Goal: Check status: Check status

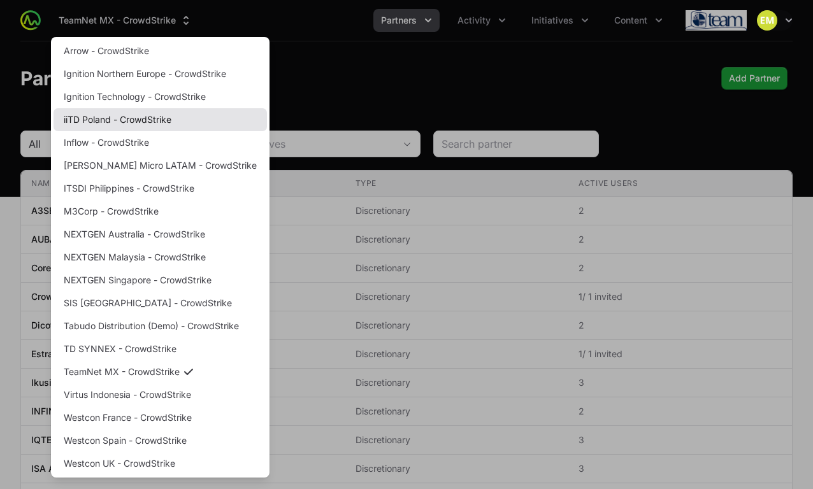
click at [168, 117] on link "iiTD Poland - CrowdStrike" at bounding box center [160, 119] width 213 height 23
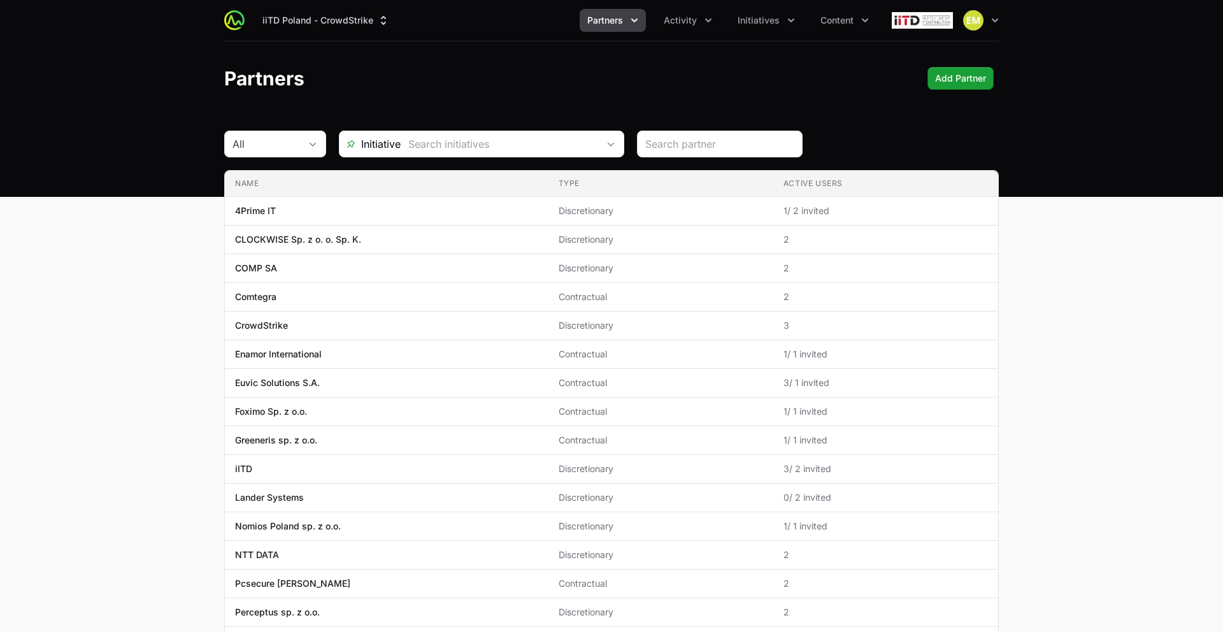
click at [625, 24] on button "Partners" at bounding box center [613, 20] width 66 height 23
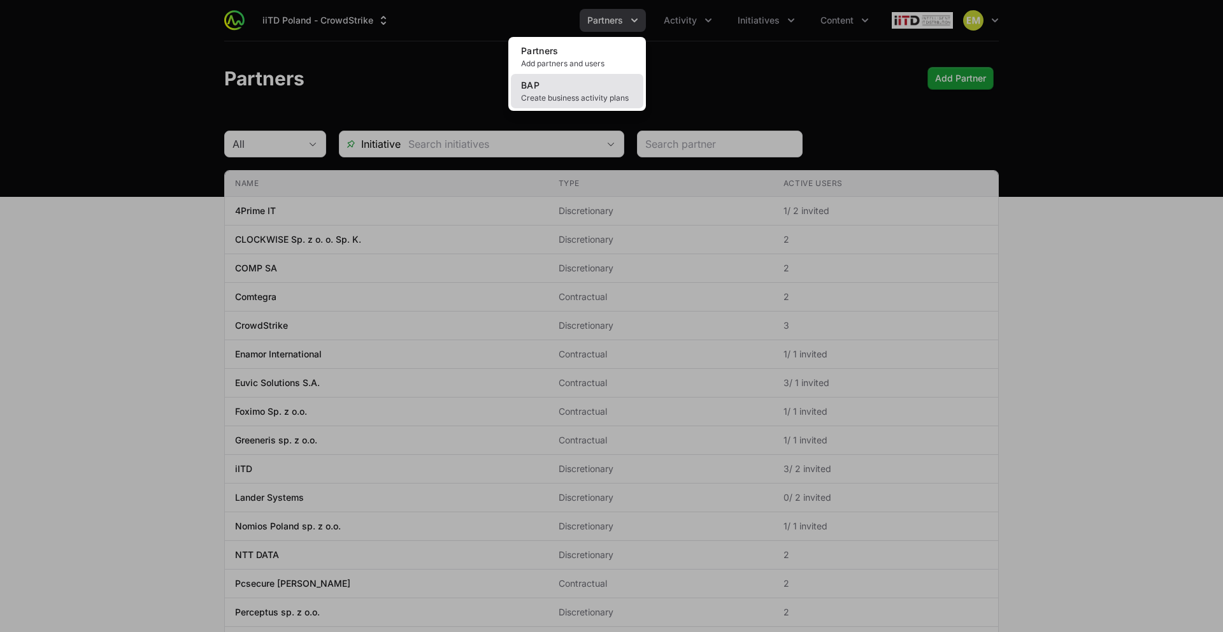
click at [615, 83] on link "BAP Create business activity plans" at bounding box center [577, 91] width 132 height 34
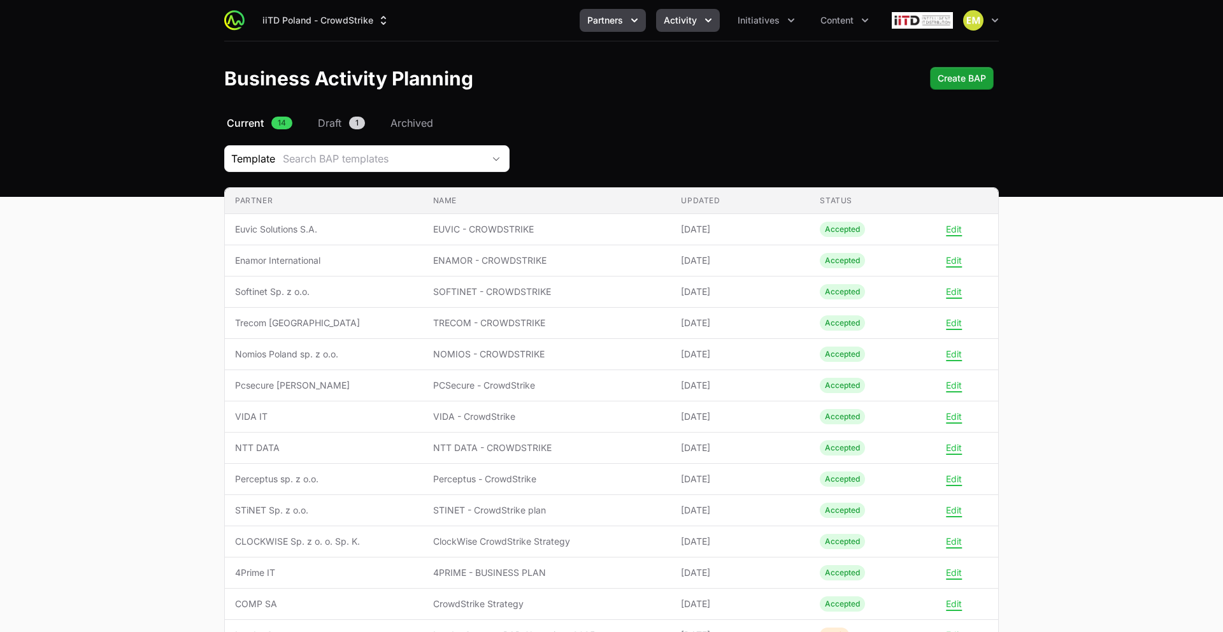
click at [701, 27] on button "Activity" at bounding box center [688, 20] width 64 height 23
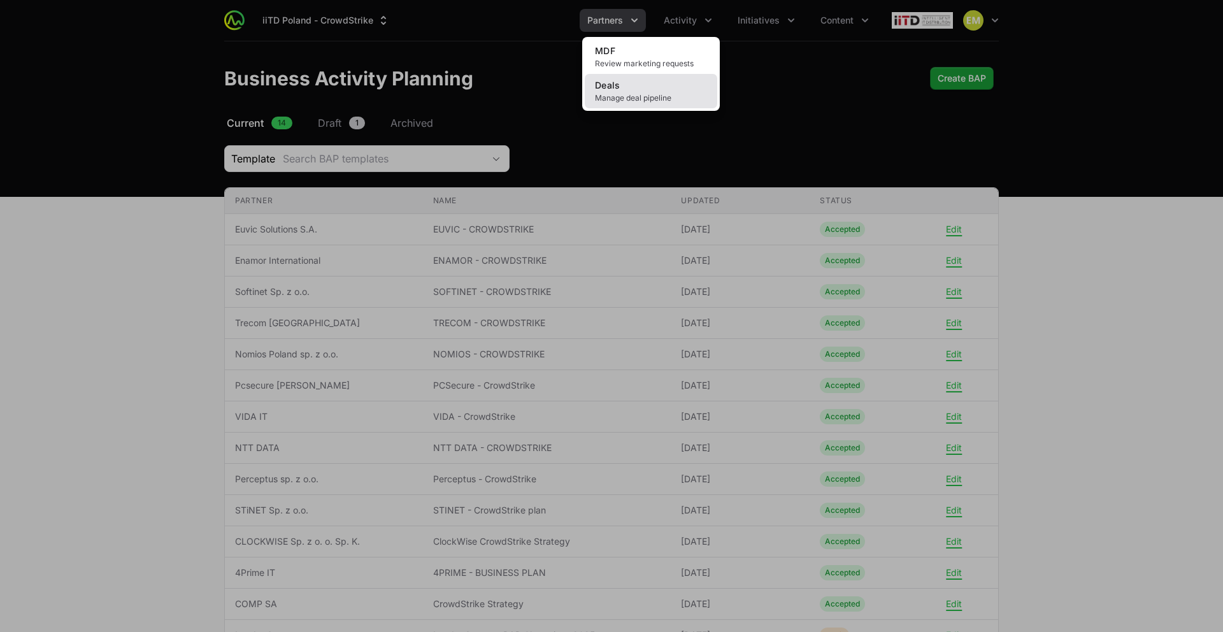
click at [669, 82] on link "Deals Manage deal pipeline" at bounding box center [651, 91] width 132 height 34
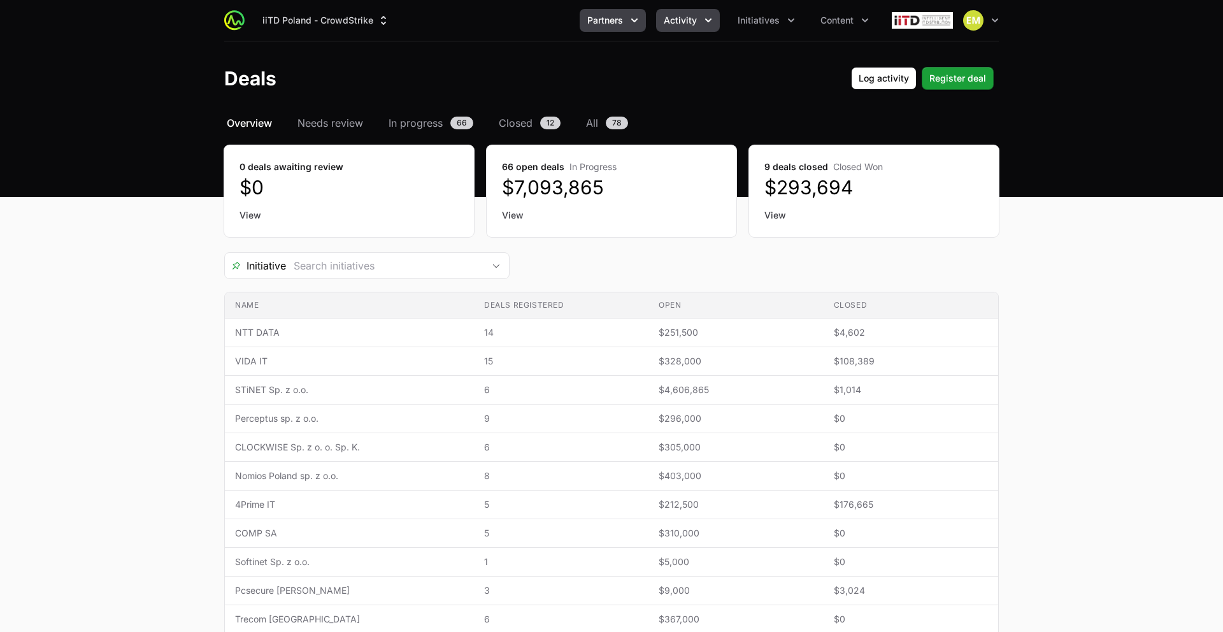
click at [592, 22] on span "Partners" at bounding box center [605, 20] width 36 height 13
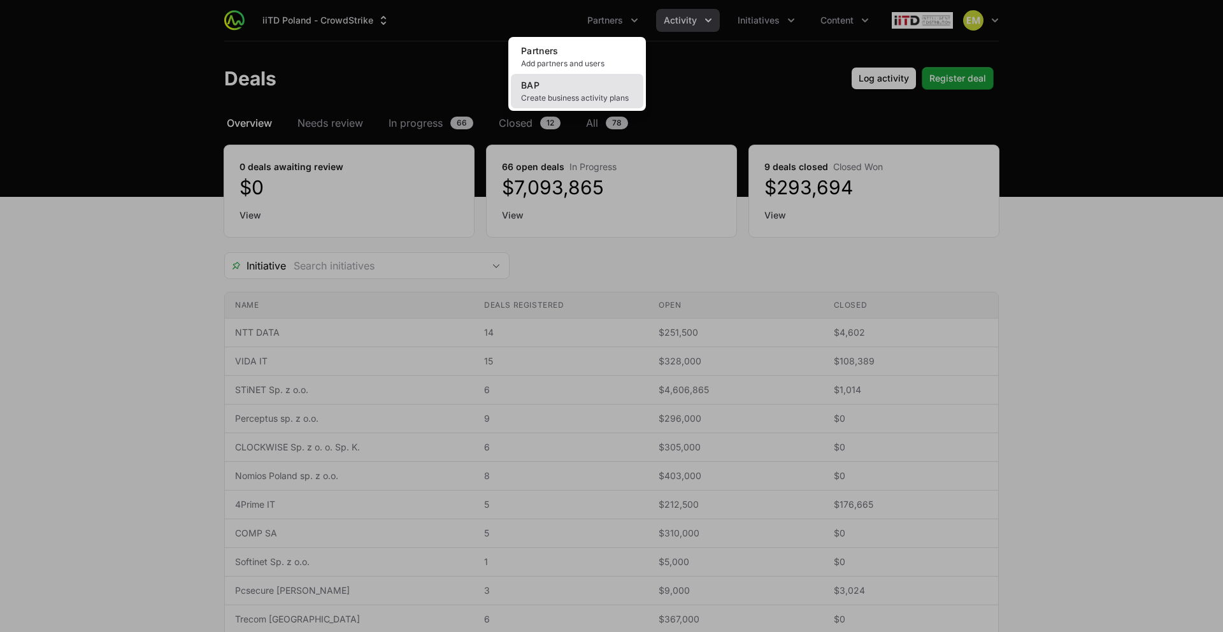
click at [590, 89] on link "BAP Create business activity plans" at bounding box center [577, 91] width 132 height 34
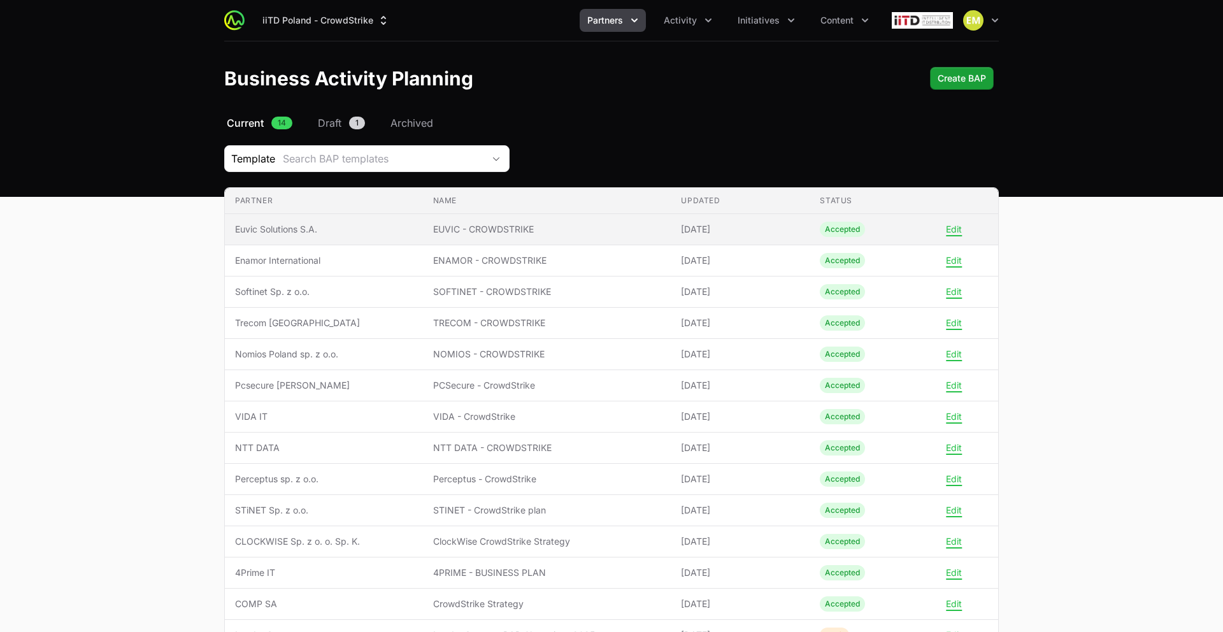
click at [340, 228] on span "Euvic Solutions S.A." at bounding box center [324, 229] width 178 height 13
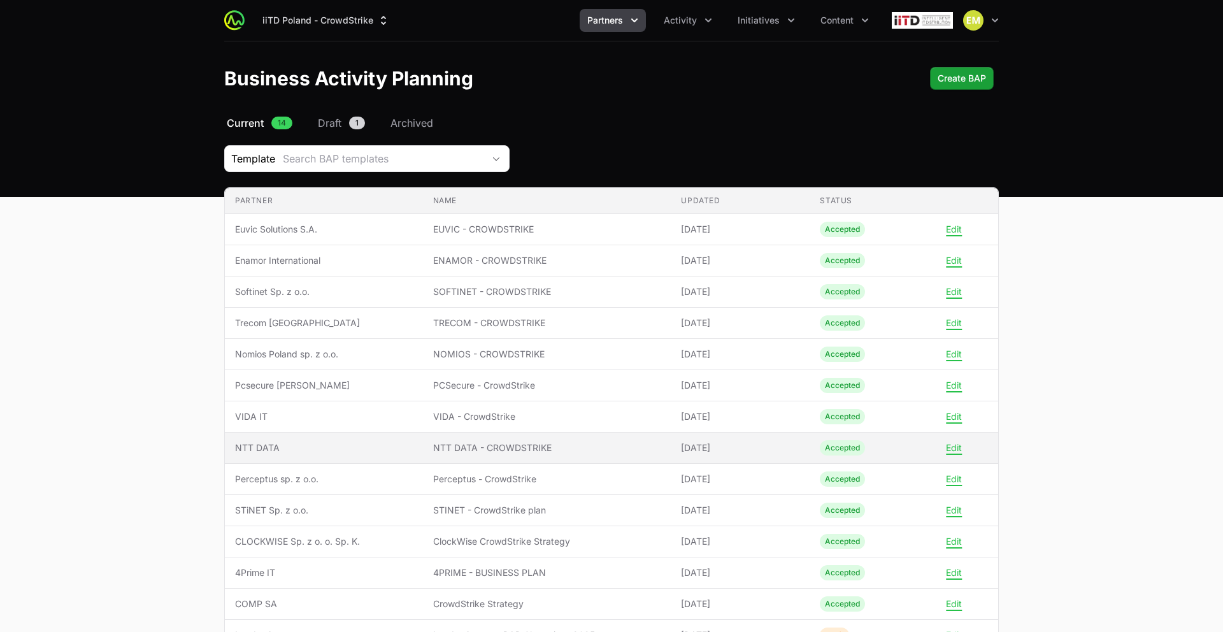
click at [328, 433] on td "Partner NTT DATA" at bounding box center [324, 448] width 198 height 31
